Goal: Information Seeking & Learning: Learn about a topic

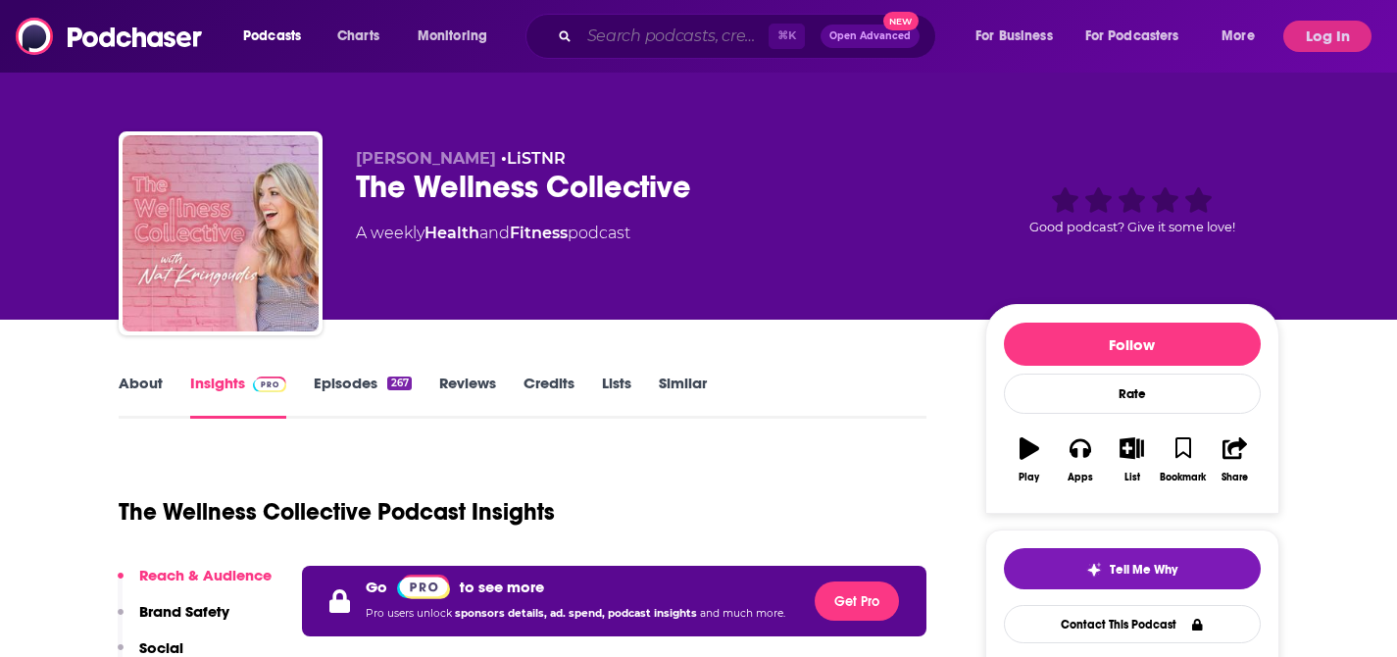
click at [636, 29] on input "Search podcasts, credits, & more..." at bounding box center [673, 36] width 189 height 31
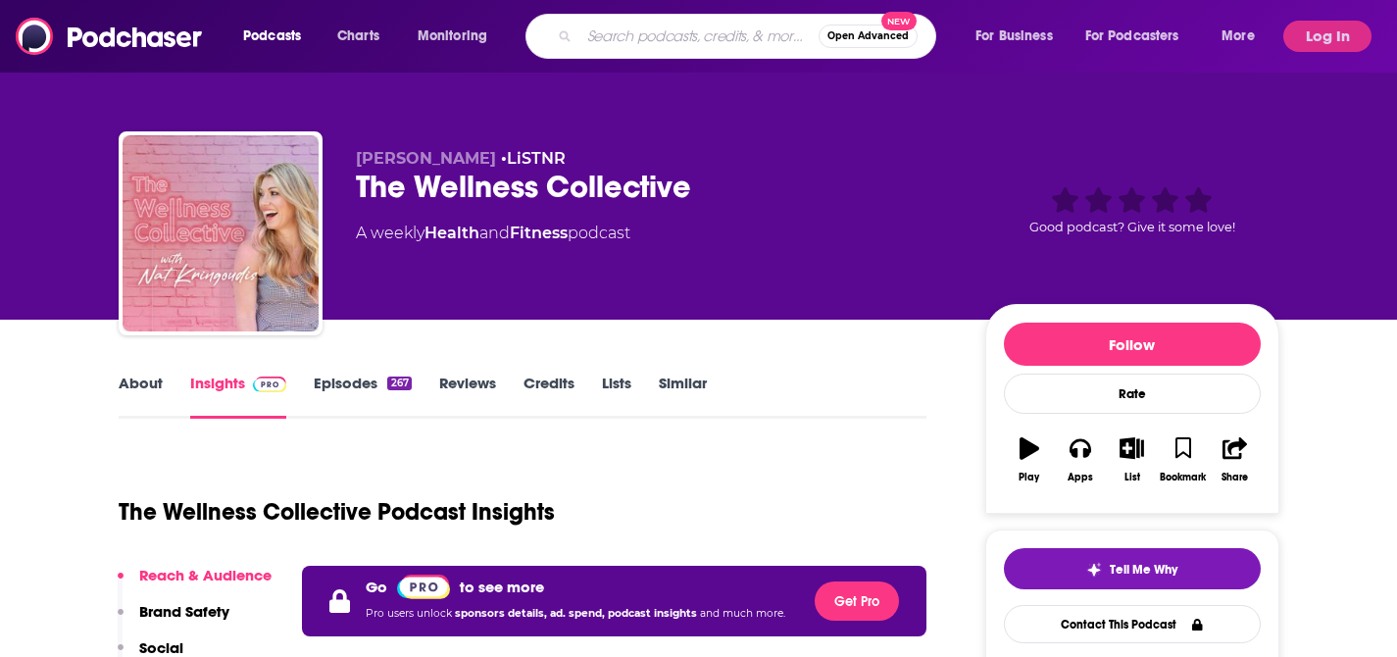
paste input "What if it did work?"
type input "What if it did work?"
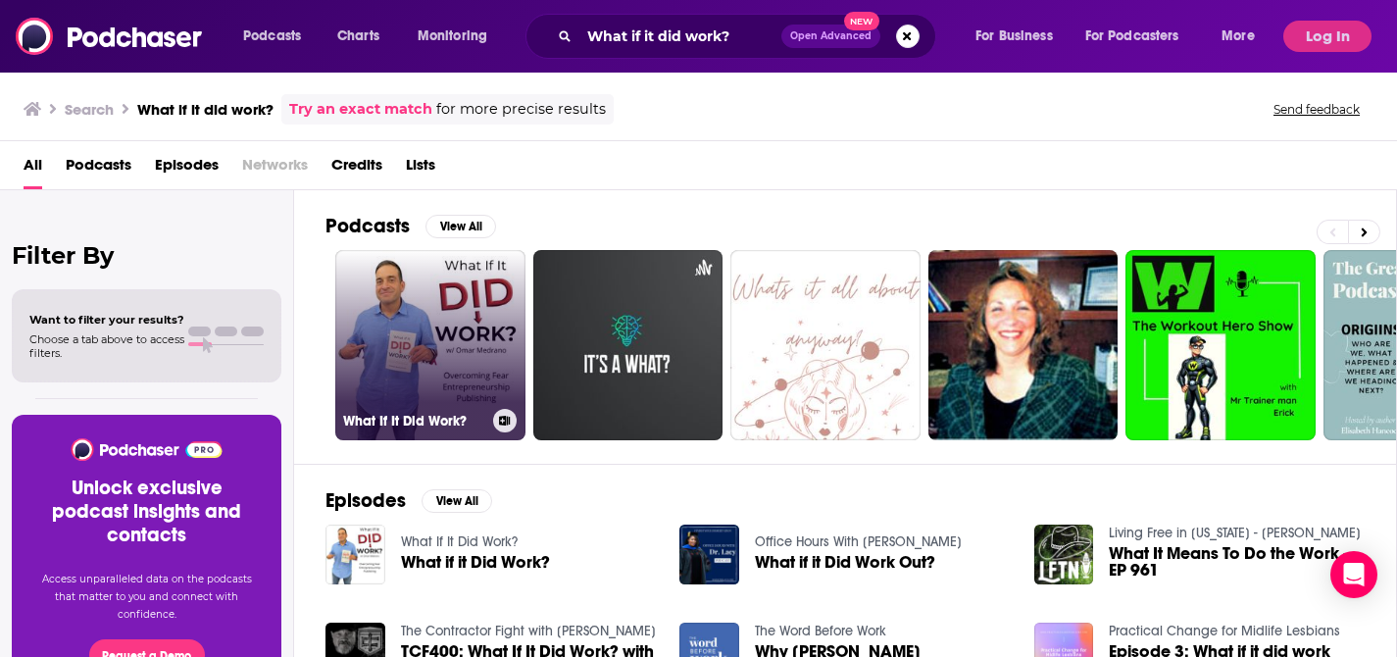
click at [470, 273] on link "What If It Did Work?" at bounding box center [430, 345] width 190 height 190
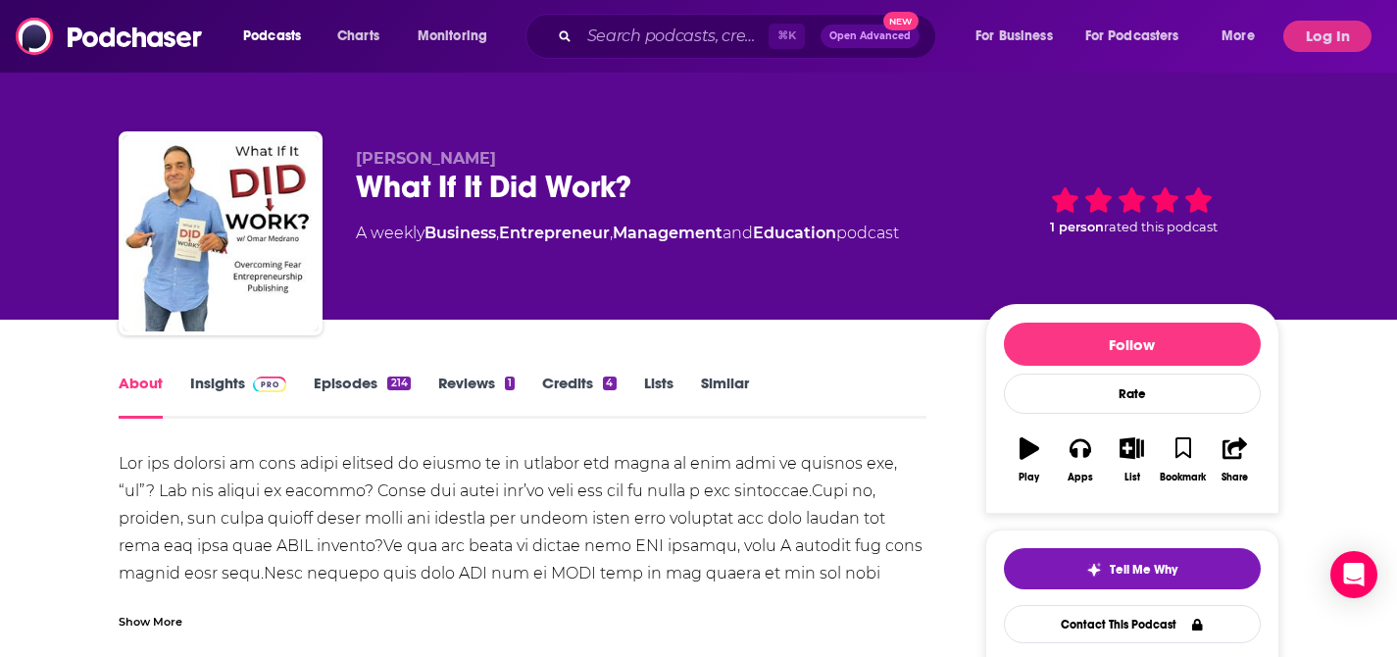
click at [249, 391] on link "Insights" at bounding box center [238, 396] width 97 height 45
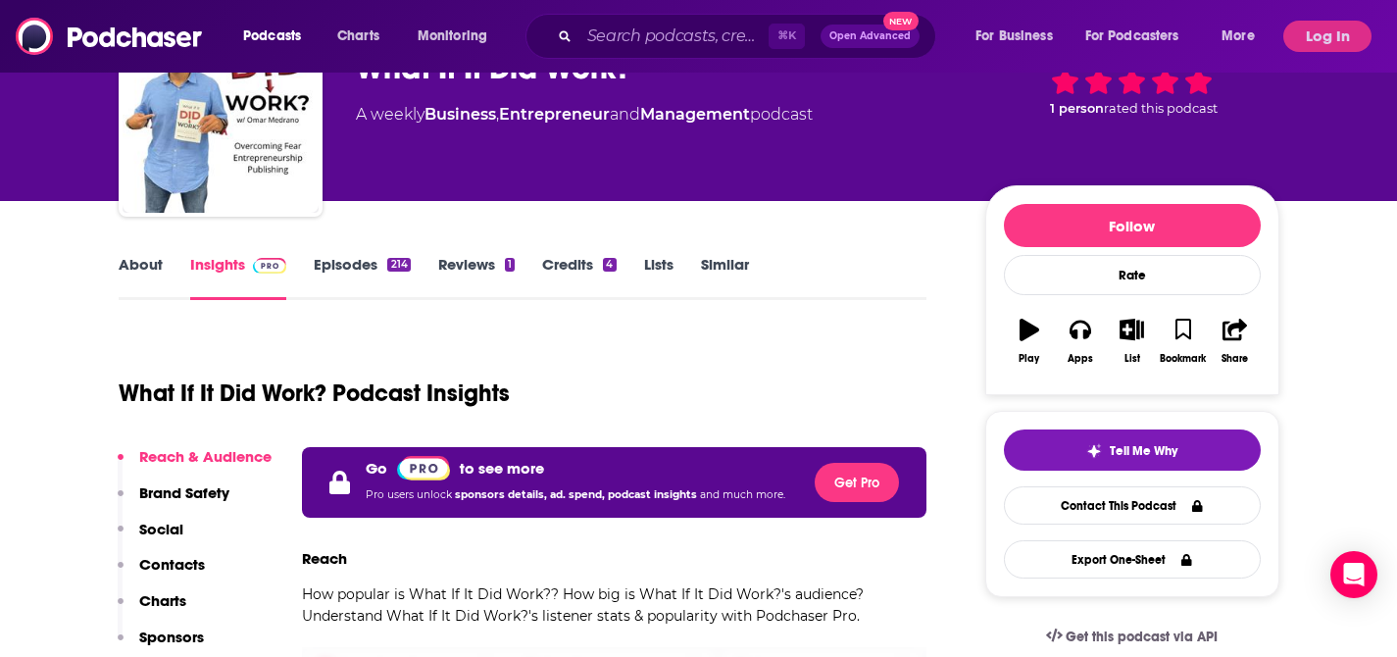
scroll to position [133, 0]
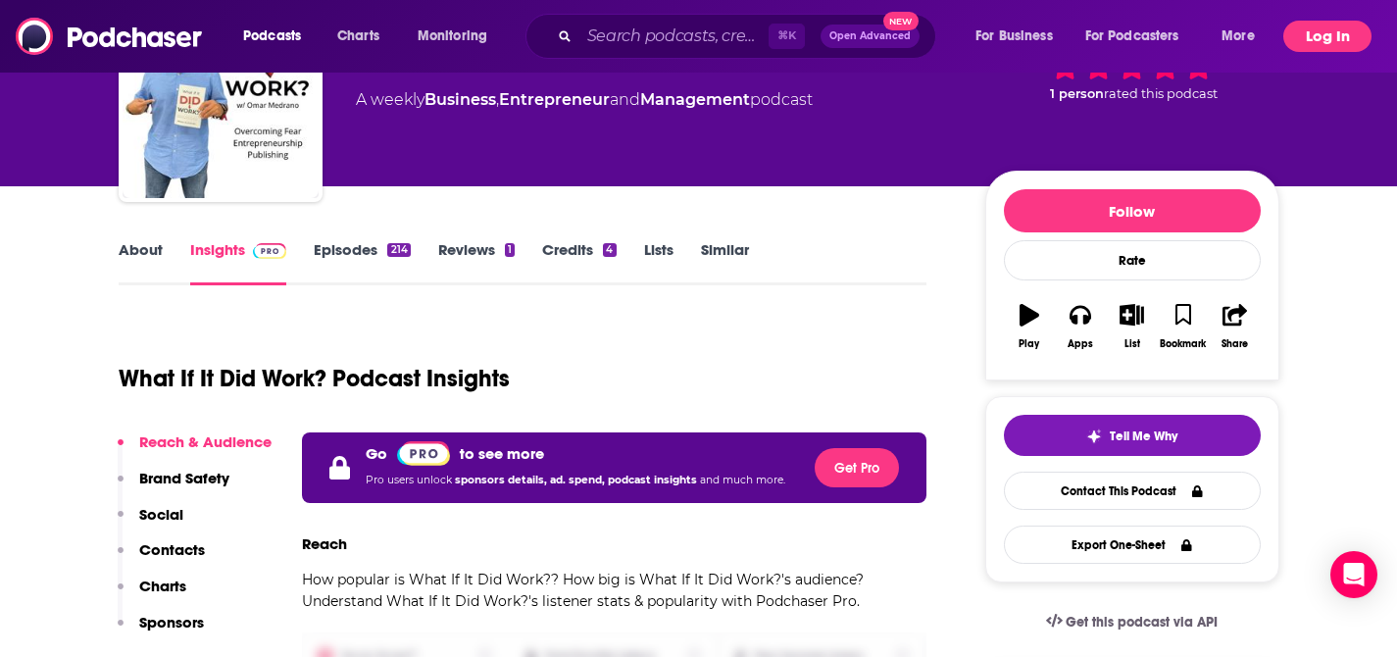
click at [1302, 33] on button "Log In" at bounding box center [1327, 36] width 88 height 31
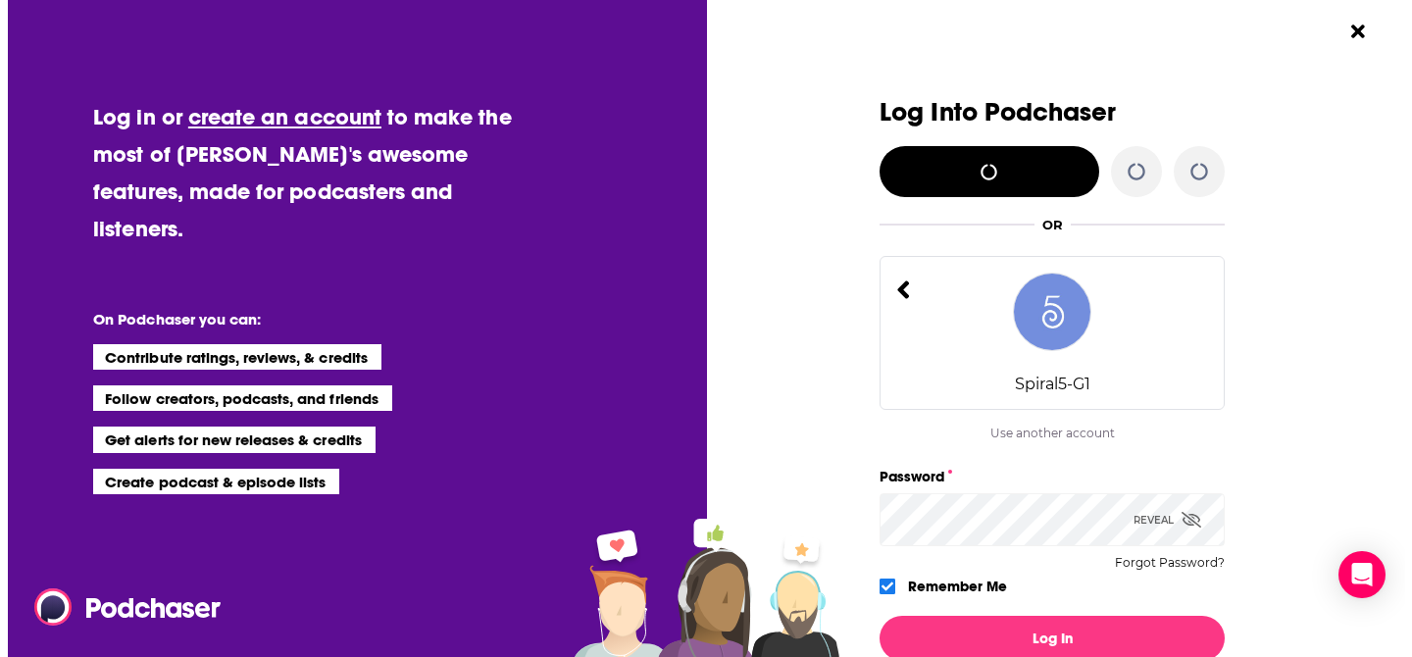
scroll to position [0, 0]
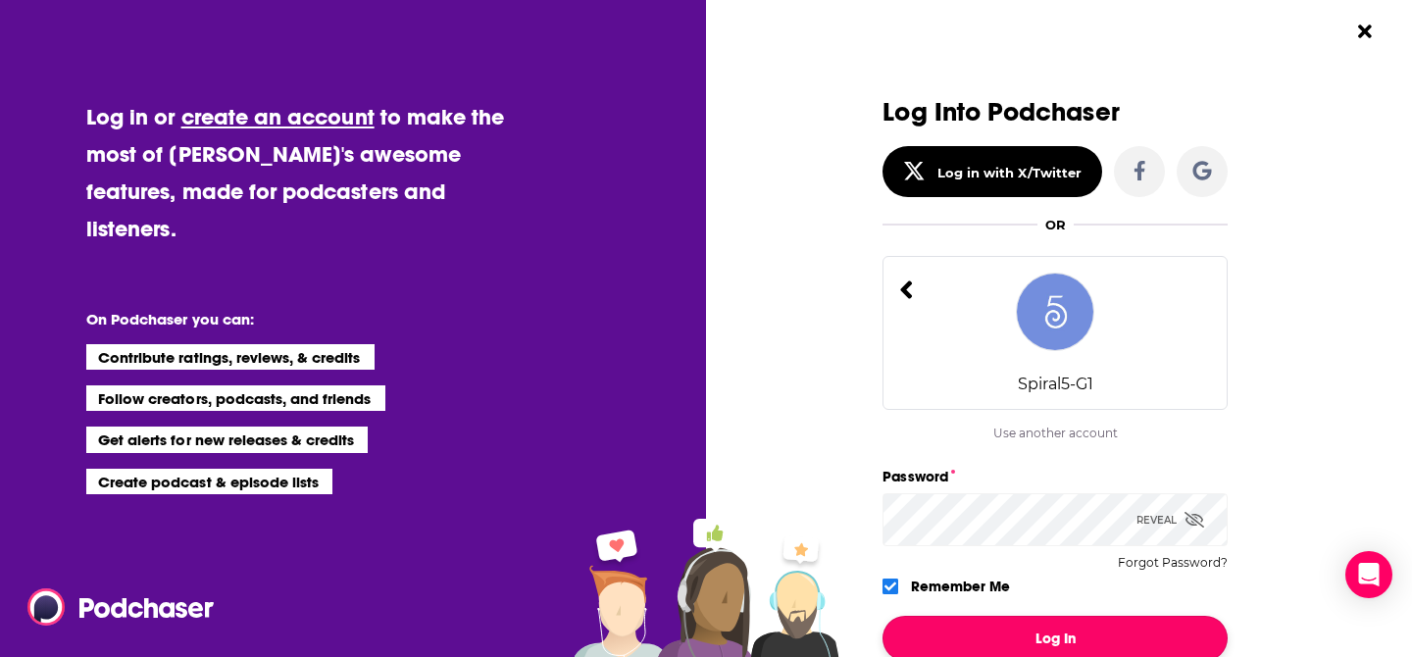
click at [1068, 630] on button "Log In" at bounding box center [1054, 638] width 345 height 45
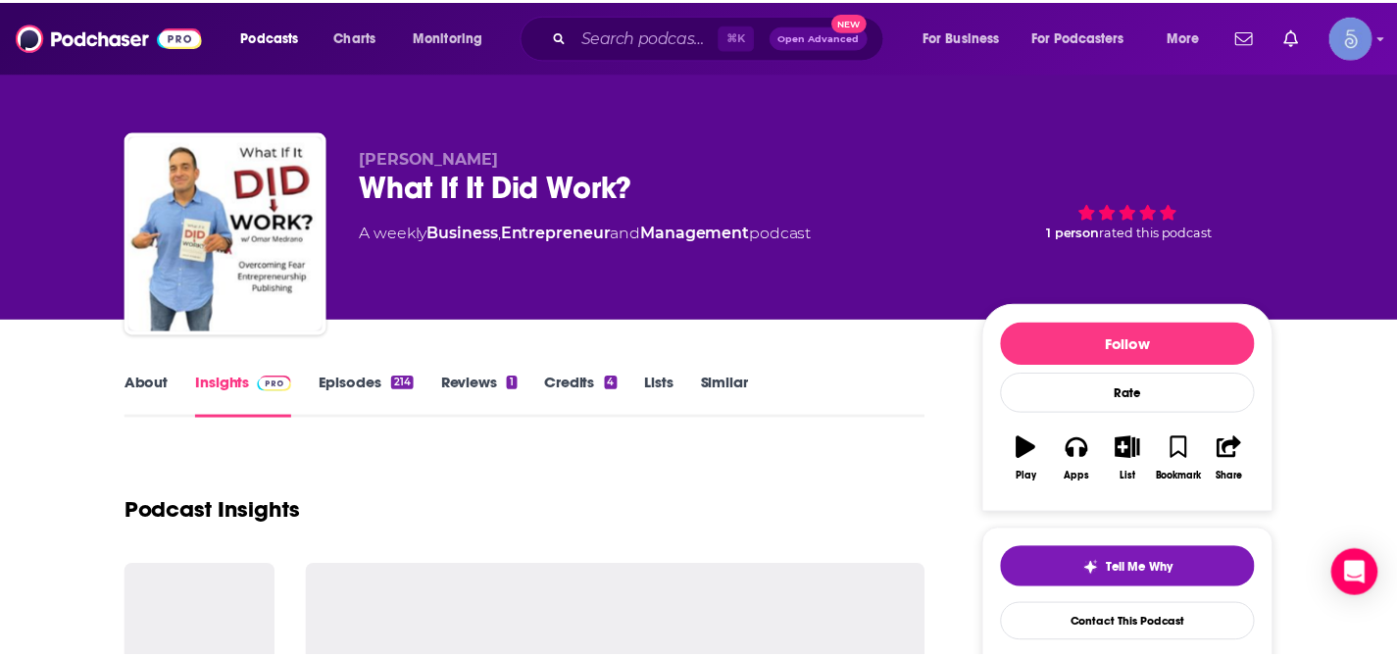
scroll to position [133, 0]
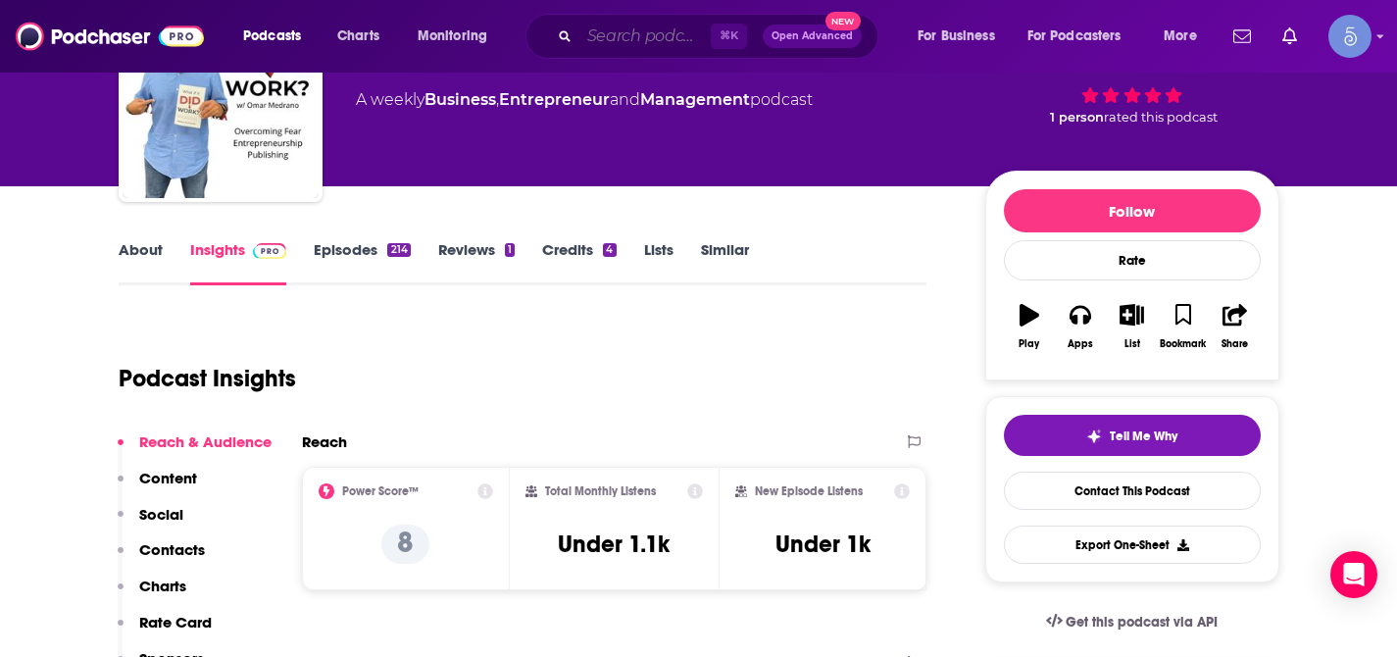
click at [640, 39] on input "Search podcasts, credits, & more..." at bounding box center [644, 36] width 131 height 31
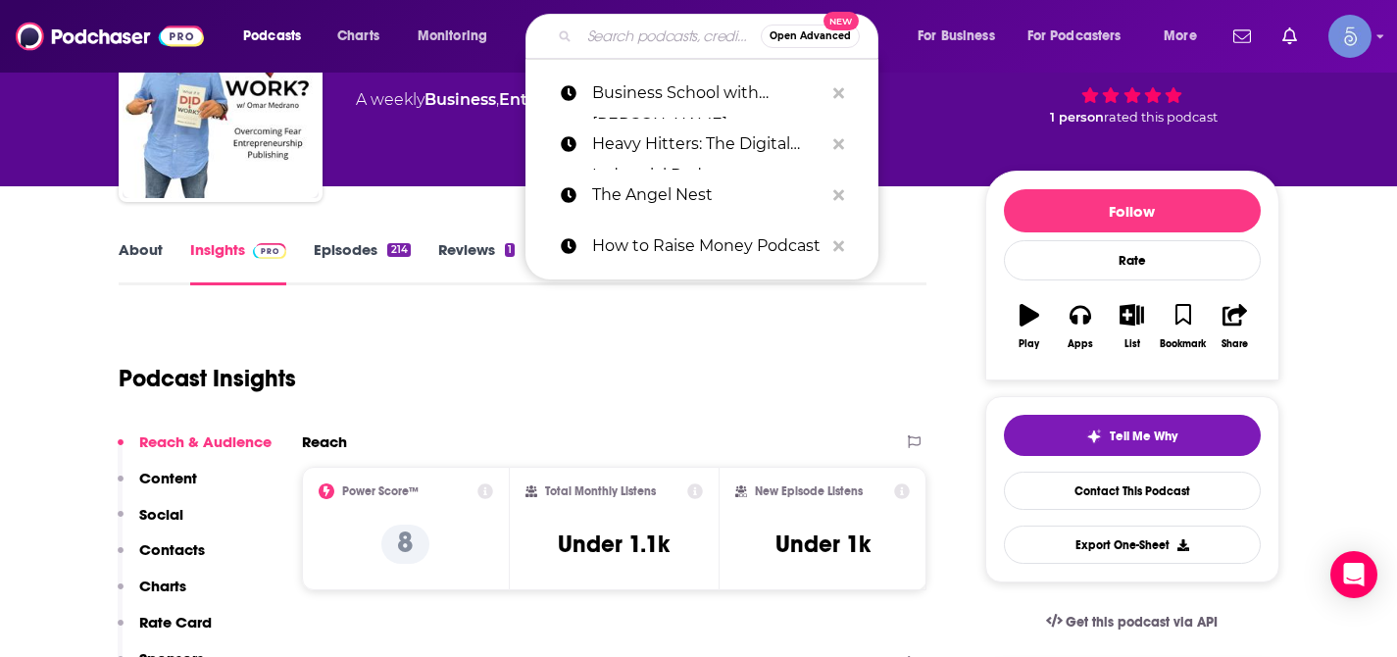
paste input "[PERSON_NAME] Show"
type input "[PERSON_NAME] Show"
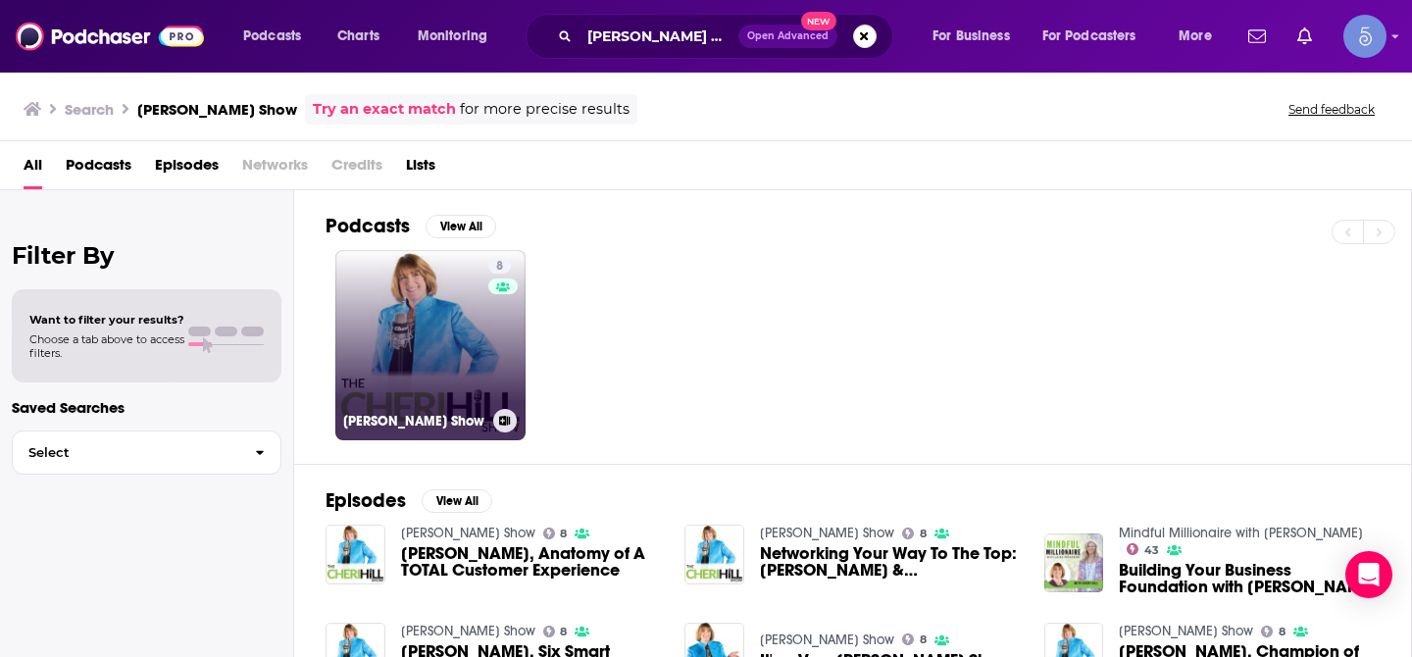
click at [435, 311] on link "8 [PERSON_NAME] Show" at bounding box center [430, 345] width 190 height 190
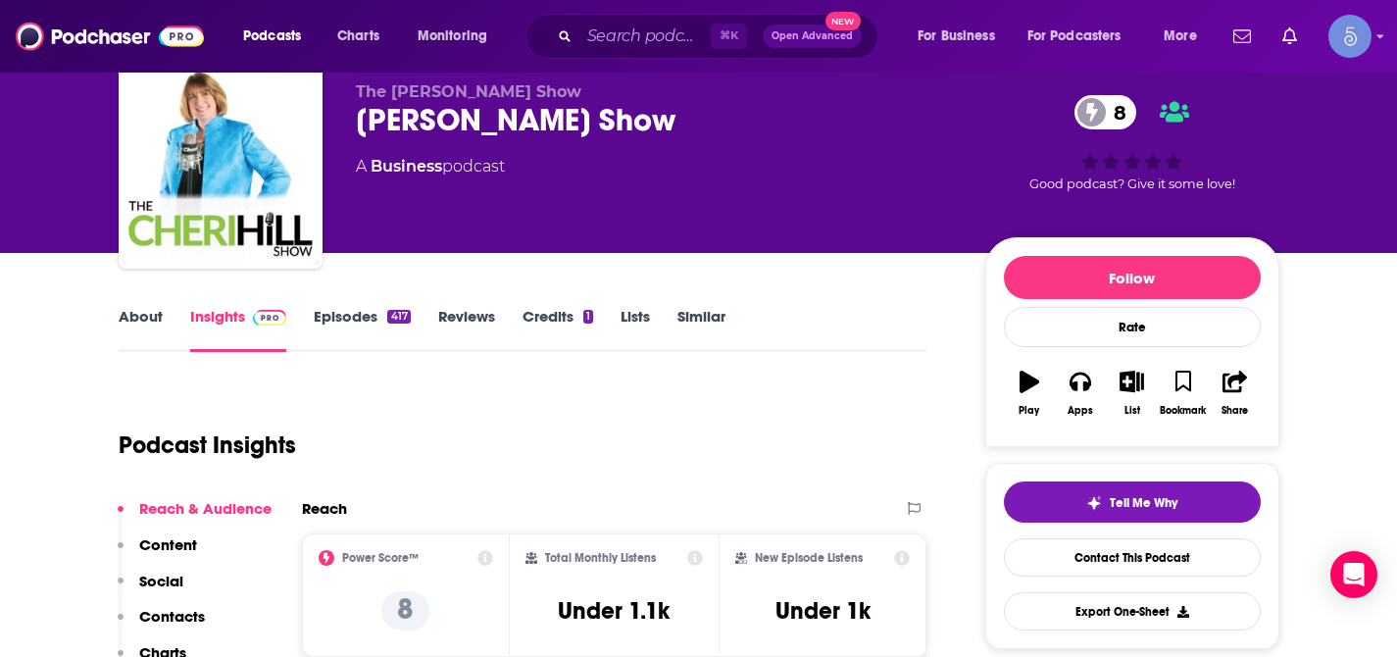
scroll to position [72, 0]
